Goal: Find specific page/section: Find specific page/section

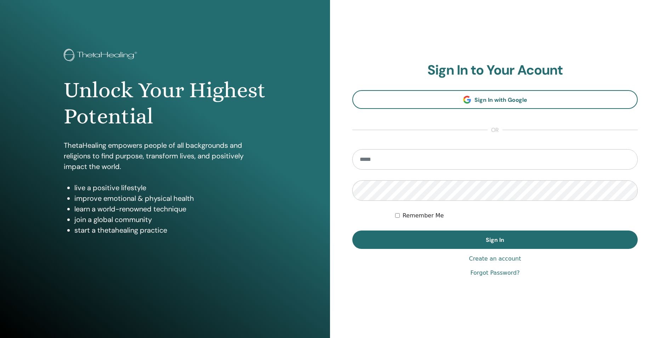
scroll to position [1, 0]
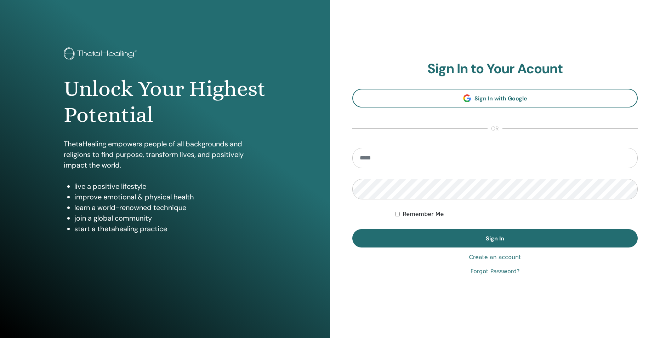
click at [448, 156] on input "email" at bounding box center [494, 158] width 285 height 21
type input "**********"
click at [352, 229] on button "Sign In" at bounding box center [494, 238] width 285 height 18
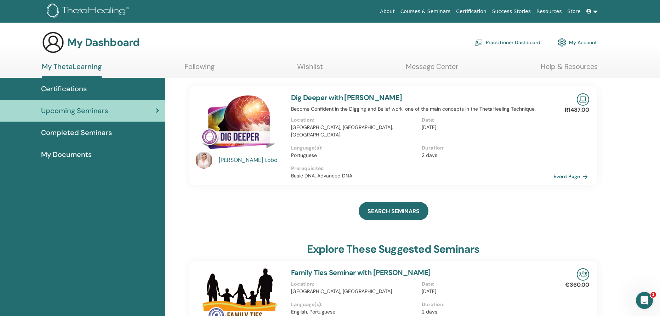
click at [564, 171] on link "Event Page" at bounding box center [571, 176] width 37 height 11
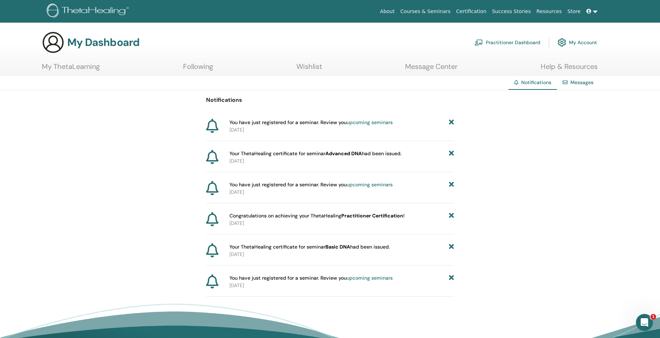
click at [364, 122] on link "upcoming seminars" at bounding box center [370, 122] width 46 height 6
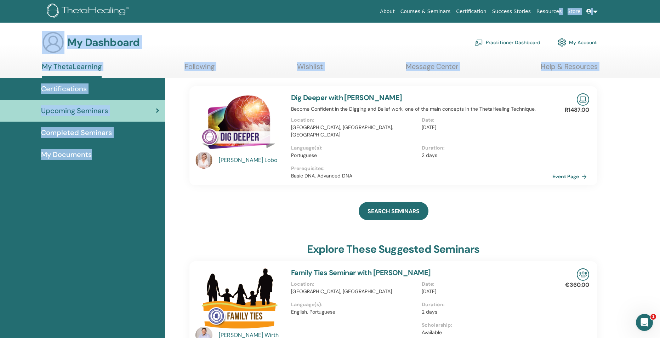
drag, startPoint x: 153, startPoint y: 335, endPoint x: 561, endPoint y: -25, distance: 544.3
click at [561, 0] on html "About Courses & Seminars Certification Success Stories Resources Store VA VIVIA…" at bounding box center [330, 169] width 660 height 338
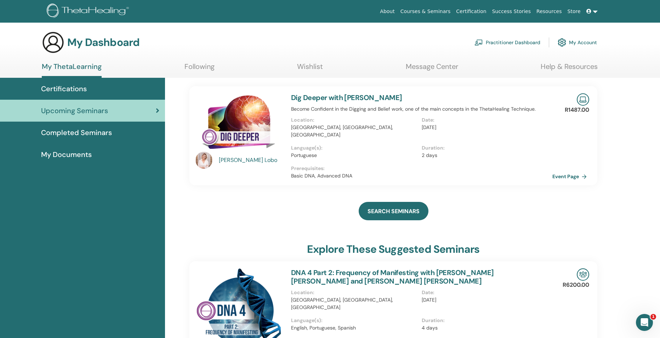
drag, startPoint x: 243, startPoint y: 55, endPoint x: 257, endPoint y: 101, distance: 48.3
click at [243, 55] on section "My Dashboard Practitioner Dashboard My Account My ThetaLearning Following Wishl…" at bounding box center [330, 54] width 660 height 47
